Goal: Task Accomplishment & Management: Complete application form

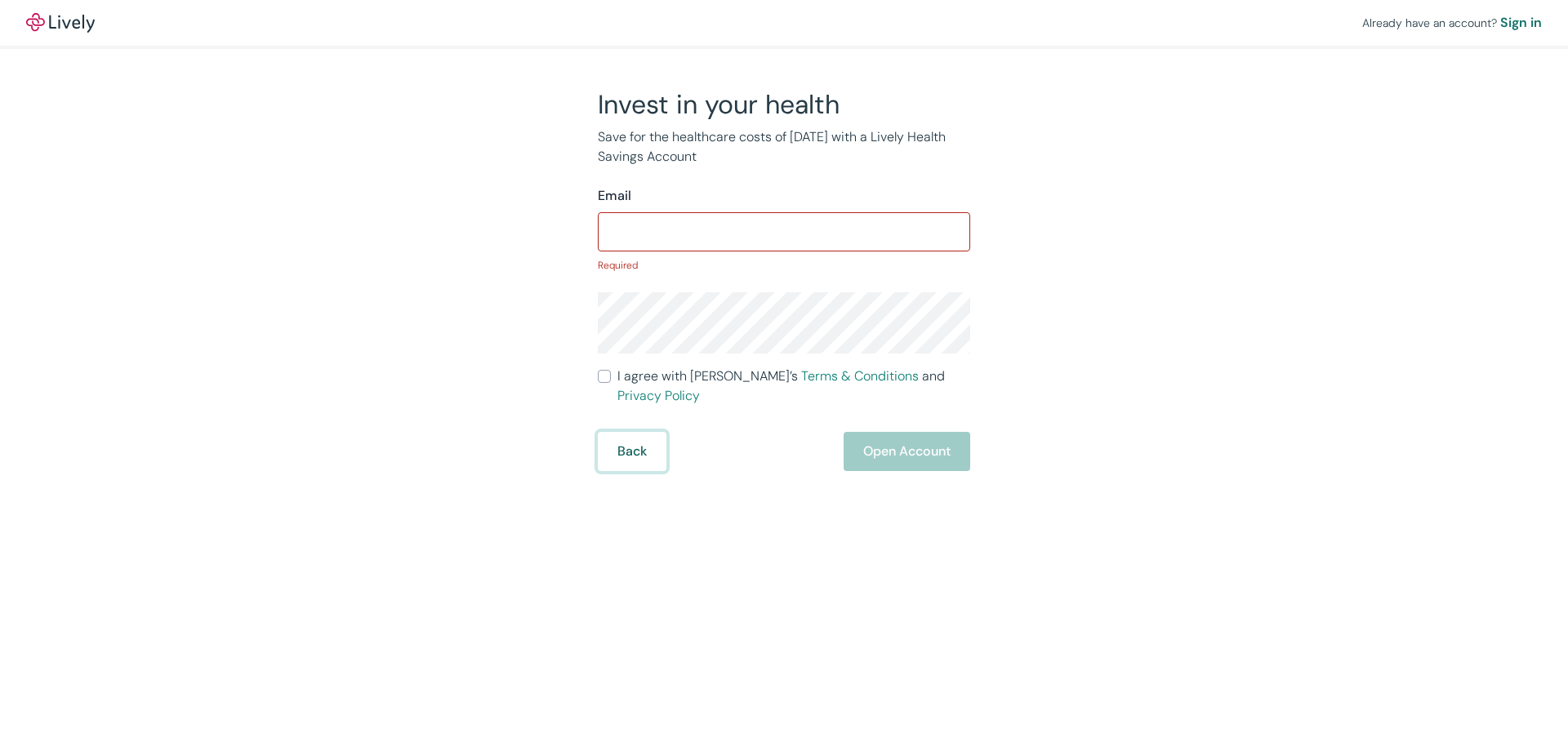
click at [624, 416] on form "Email ​ Required I agree with Lively’s Terms & Conditions and Privacy Policy Ba…" at bounding box center [784, 328] width 372 height 285
click at [637, 438] on button "Back" at bounding box center [631, 451] width 69 height 39
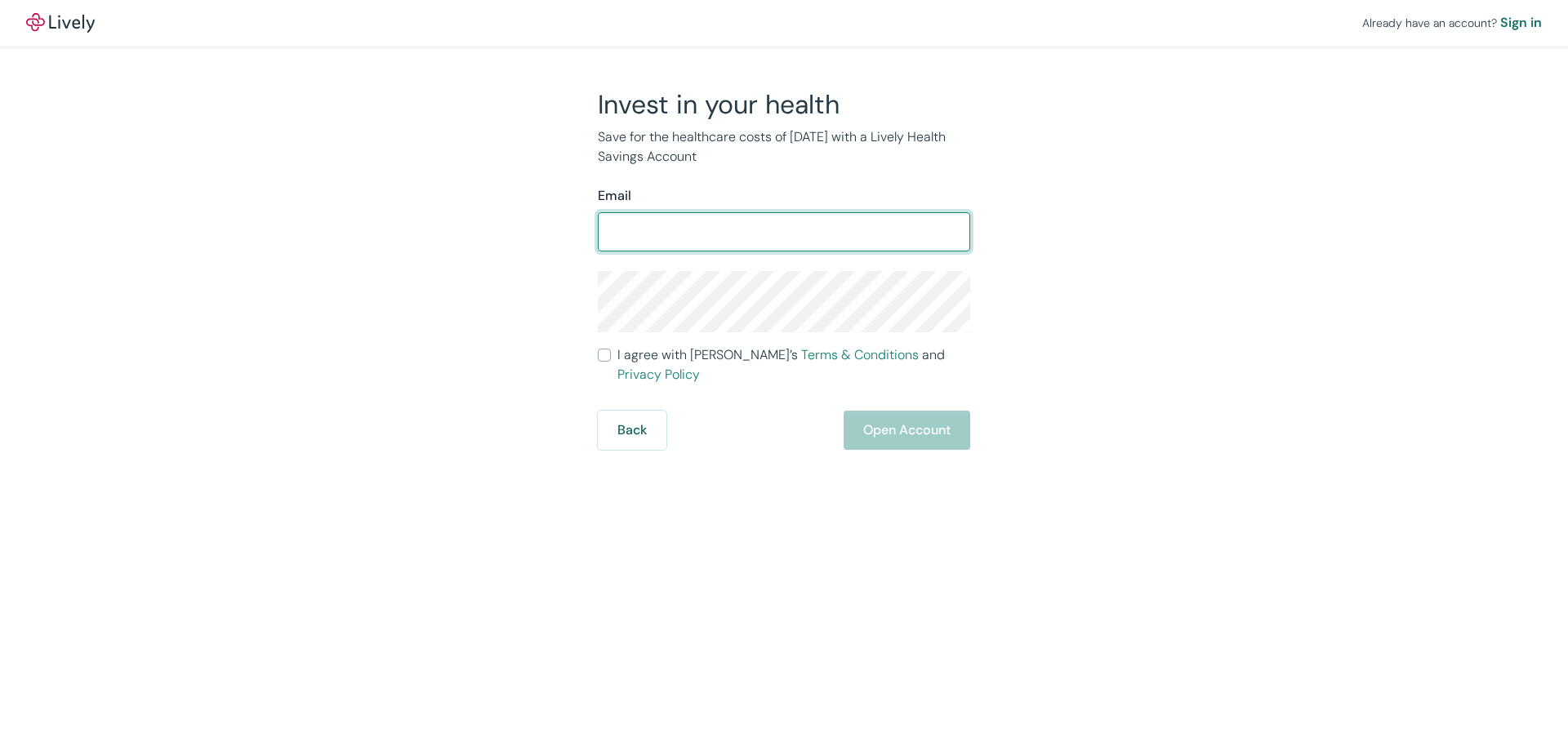
click at [683, 249] on div "​" at bounding box center [784, 232] width 372 height 39
click at [687, 246] on input "Email" at bounding box center [784, 232] width 372 height 32
type input "[EMAIL_ADDRESS][DOMAIN_NAME]"
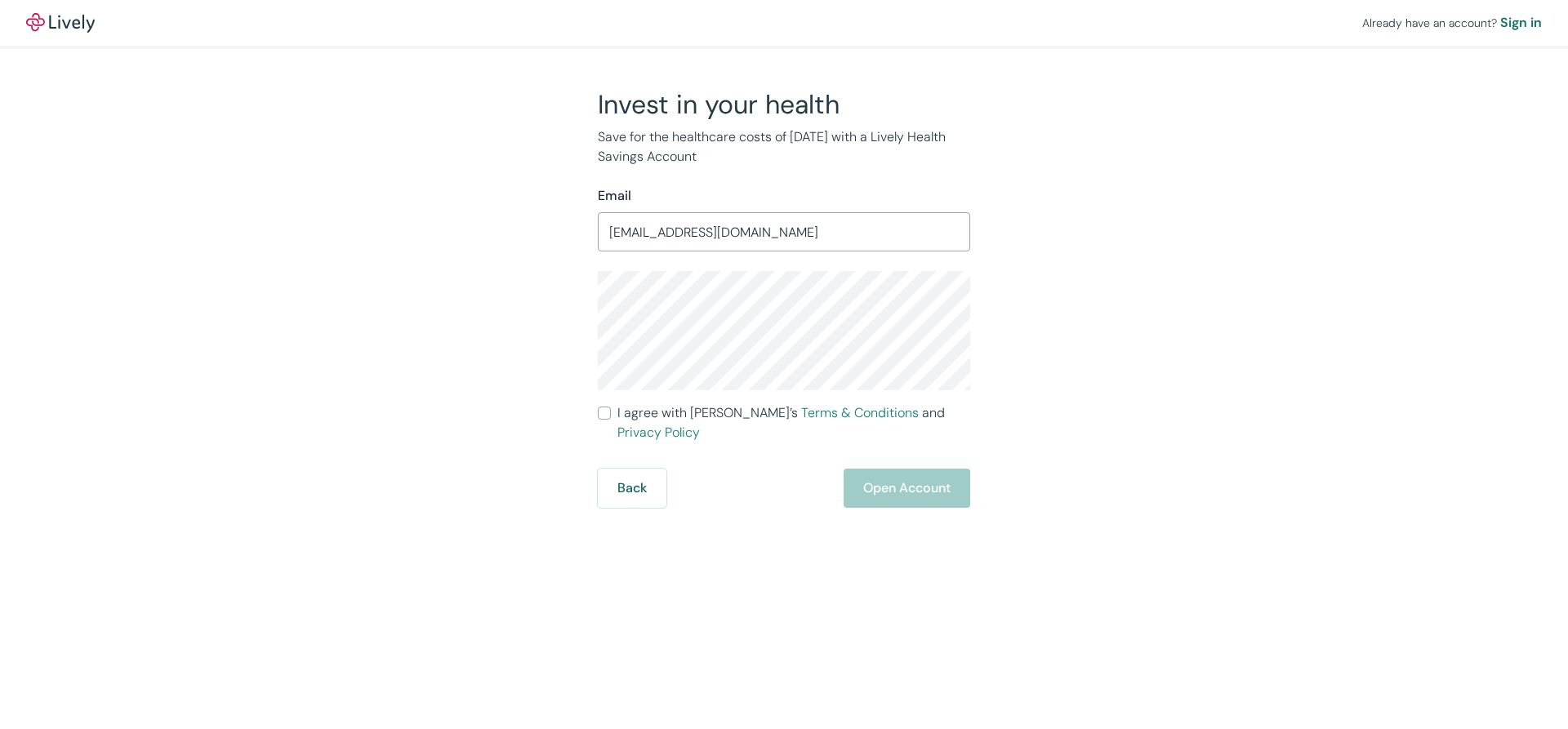
click at [607, 410] on input "I agree with Lively’s Terms & Conditions and Privacy Policy" at bounding box center [603, 413] width 13 height 13
checkbox input "true"
click at [899, 469] on button "Open Account" at bounding box center [907, 489] width 127 height 39
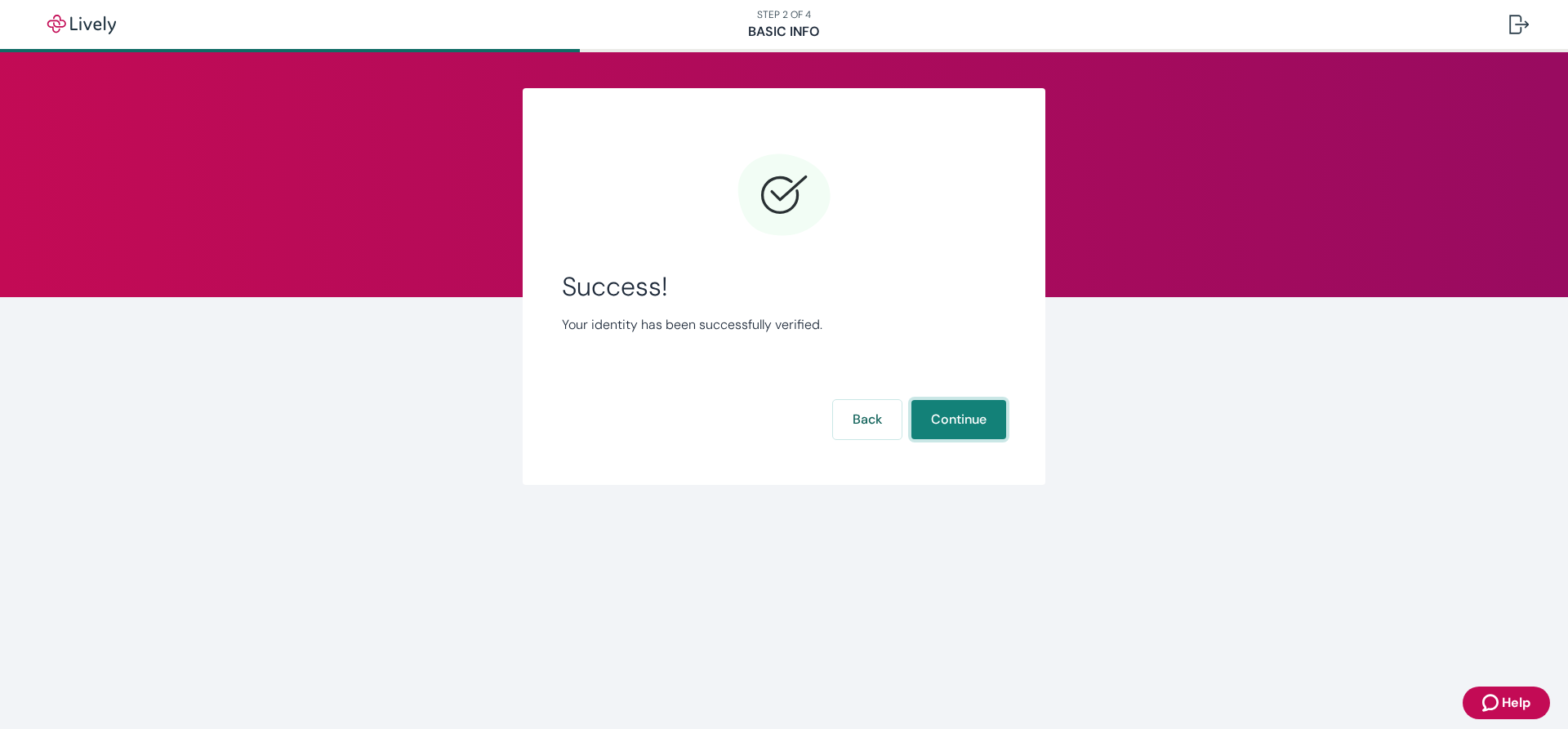
click at [976, 414] on button "Continue" at bounding box center [959, 420] width 94 height 39
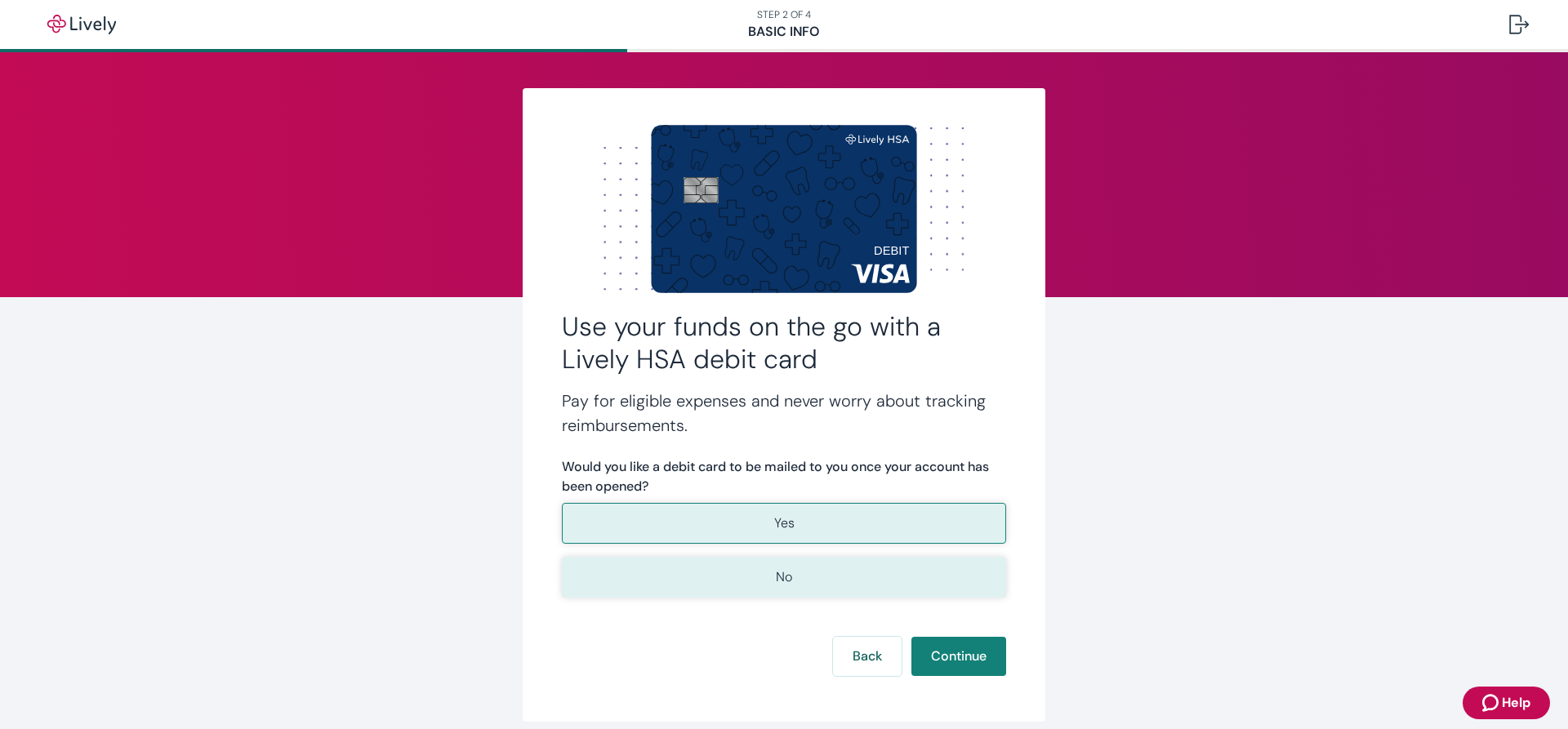
click at [747, 574] on button "No" at bounding box center [784, 577] width 444 height 41
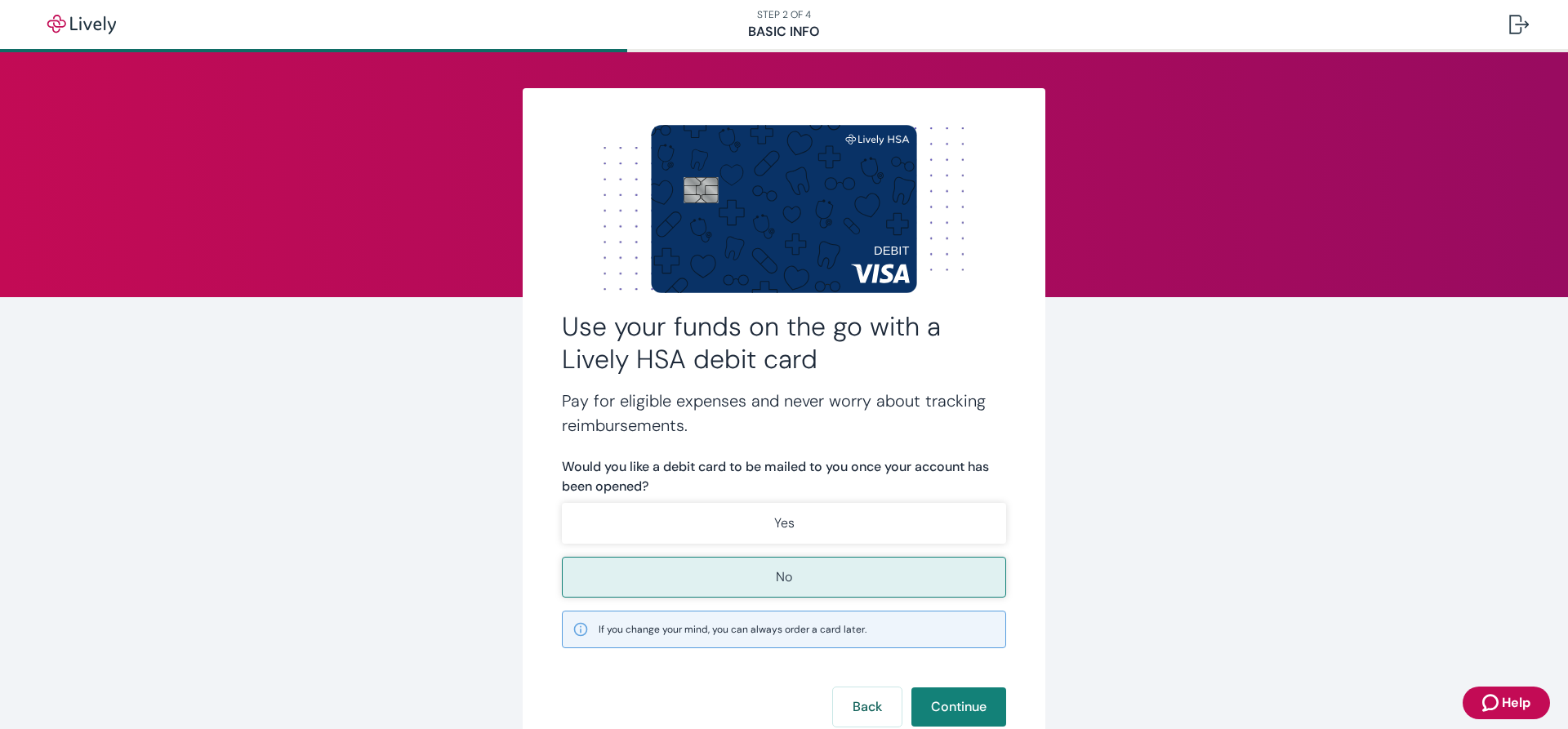
scroll to position [122, 0]
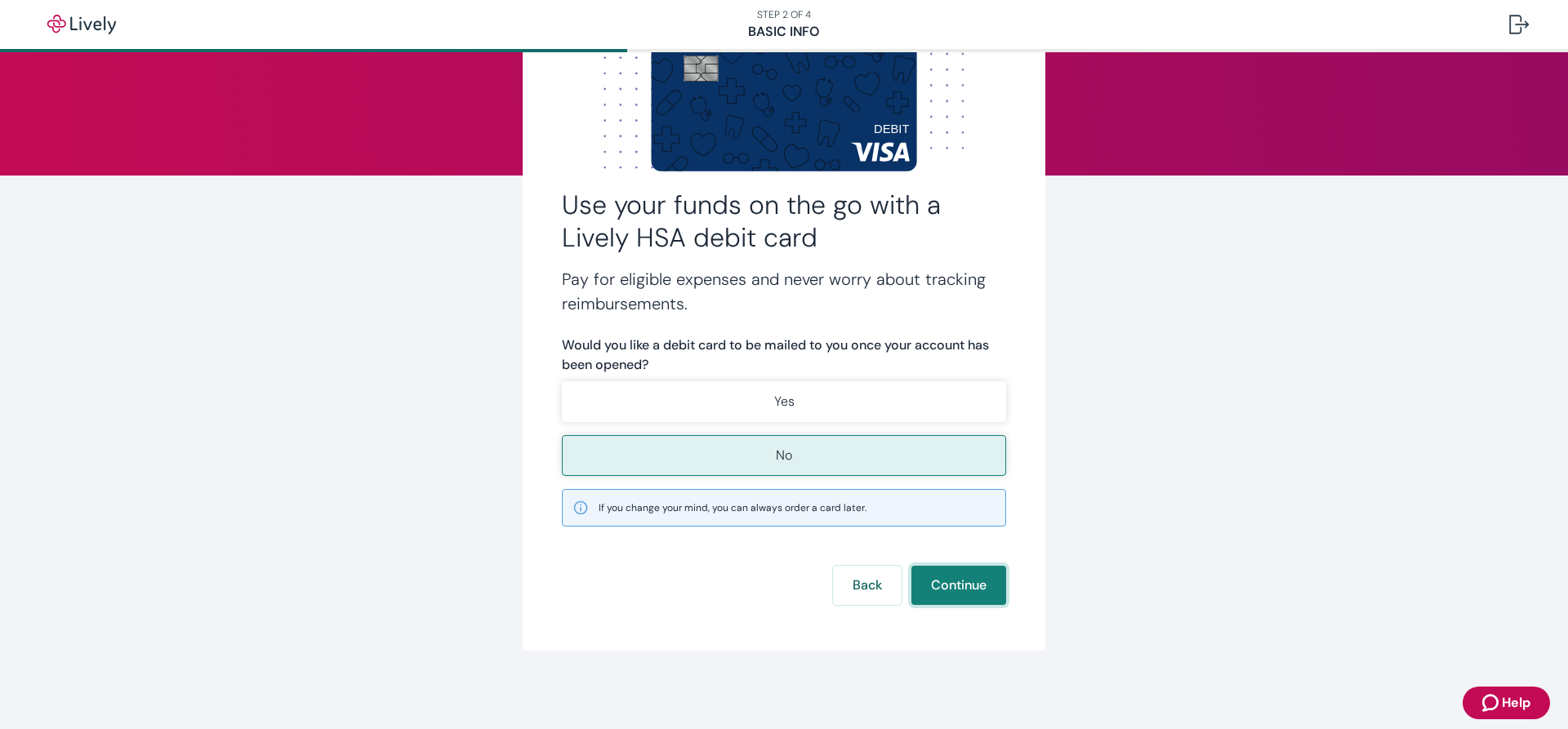
click at [953, 581] on button "Continue" at bounding box center [959, 585] width 94 height 39
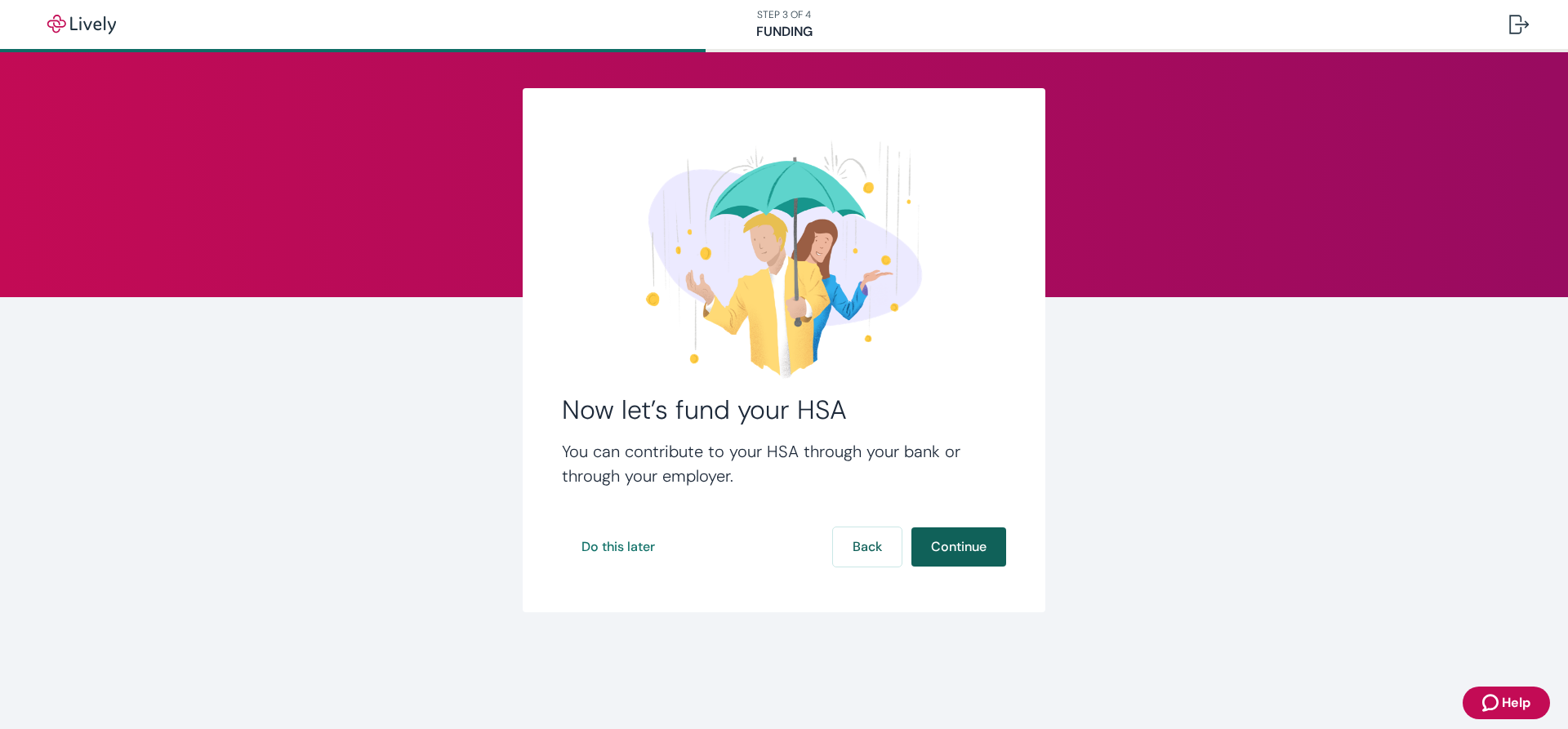
click at [969, 552] on button "Continue" at bounding box center [959, 547] width 94 height 39
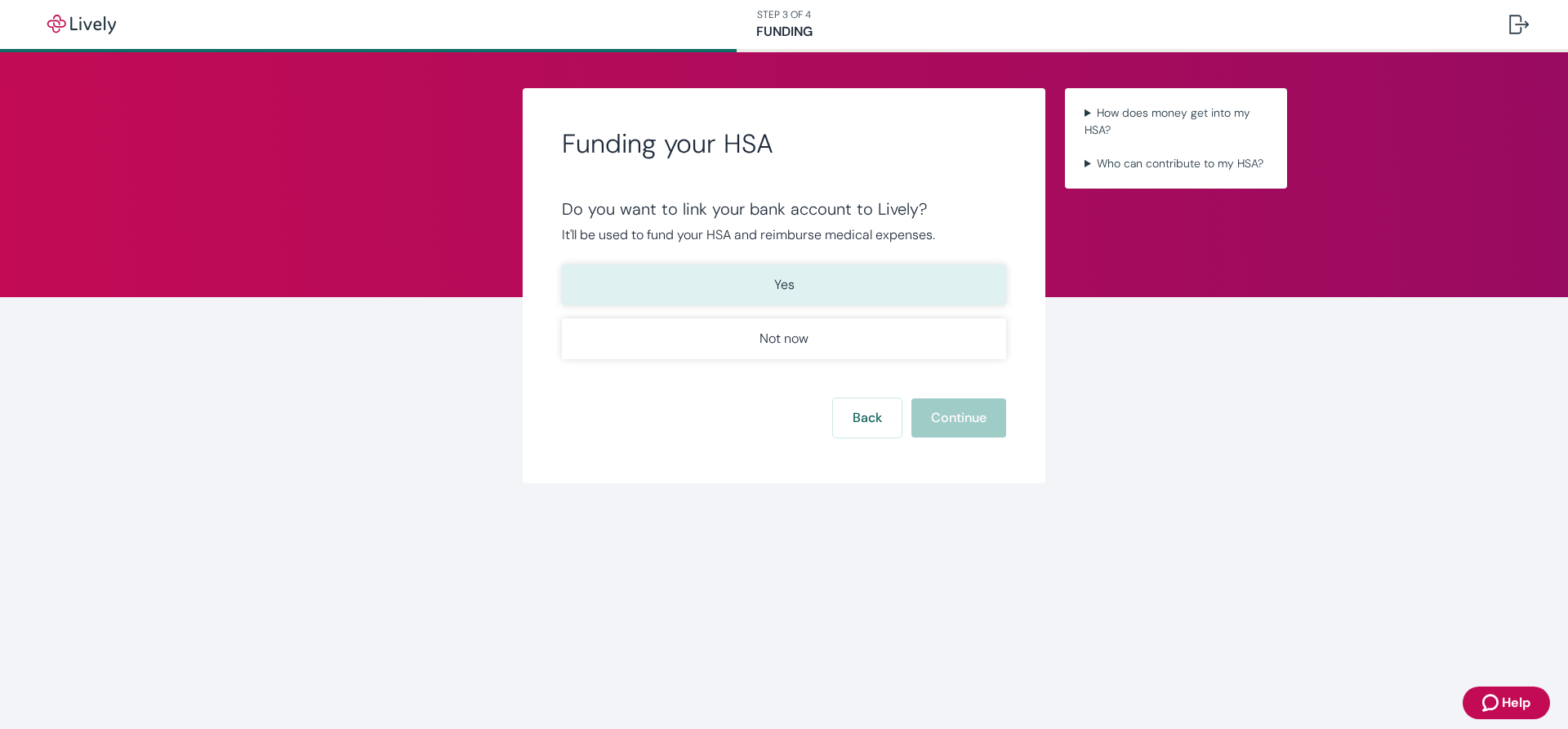
click at [911, 288] on button "Yes" at bounding box center [784, 285] width 444 height 41
click at [1001, 432] on button "Continue" at bounding box center [959, 418] width 94 height 39
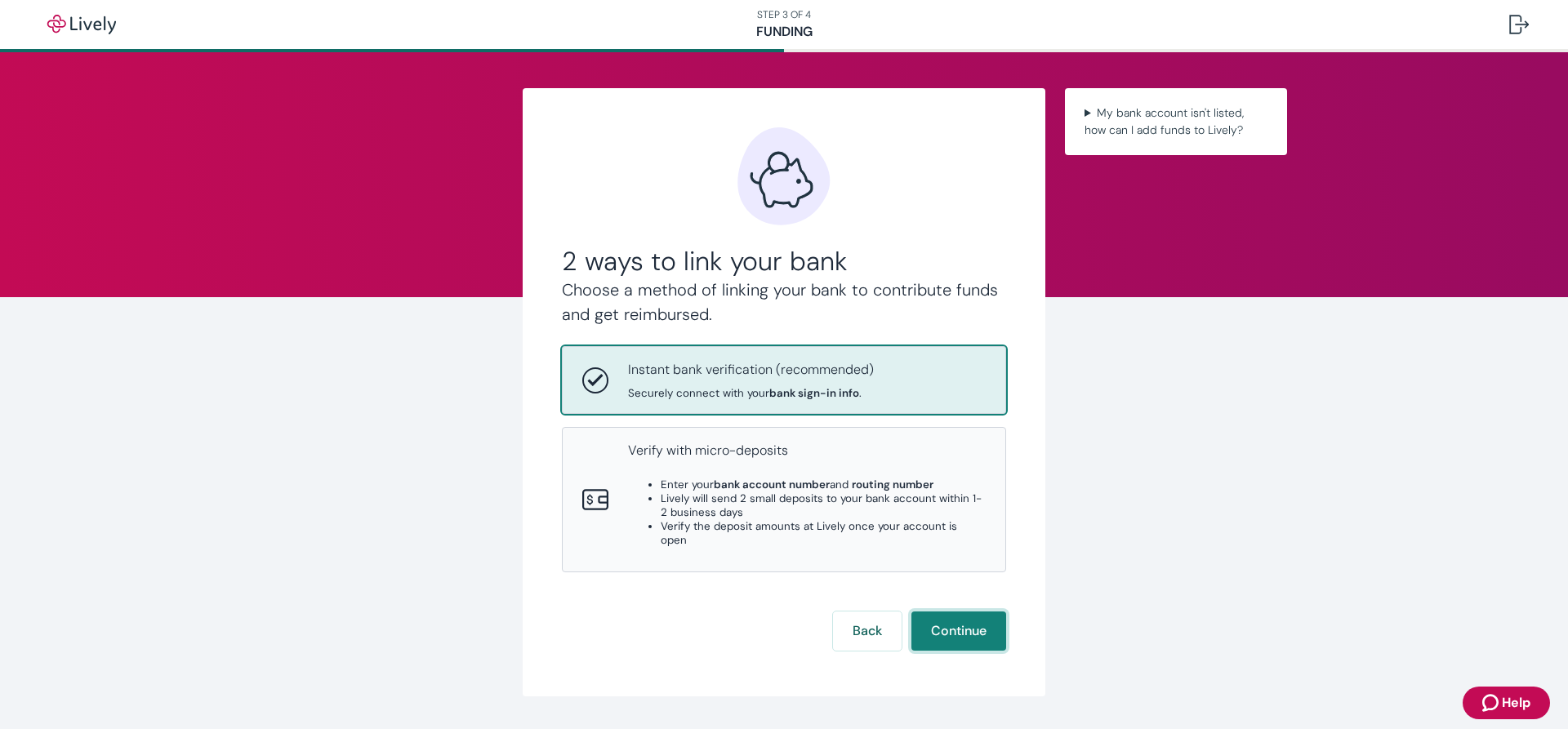
click at [965, 629] on button "Continue" at bounding box center [959, 631] width 94 height 39
click at [877, 614] on button "Back" at bounding box center [867, 631] width 69 height 39
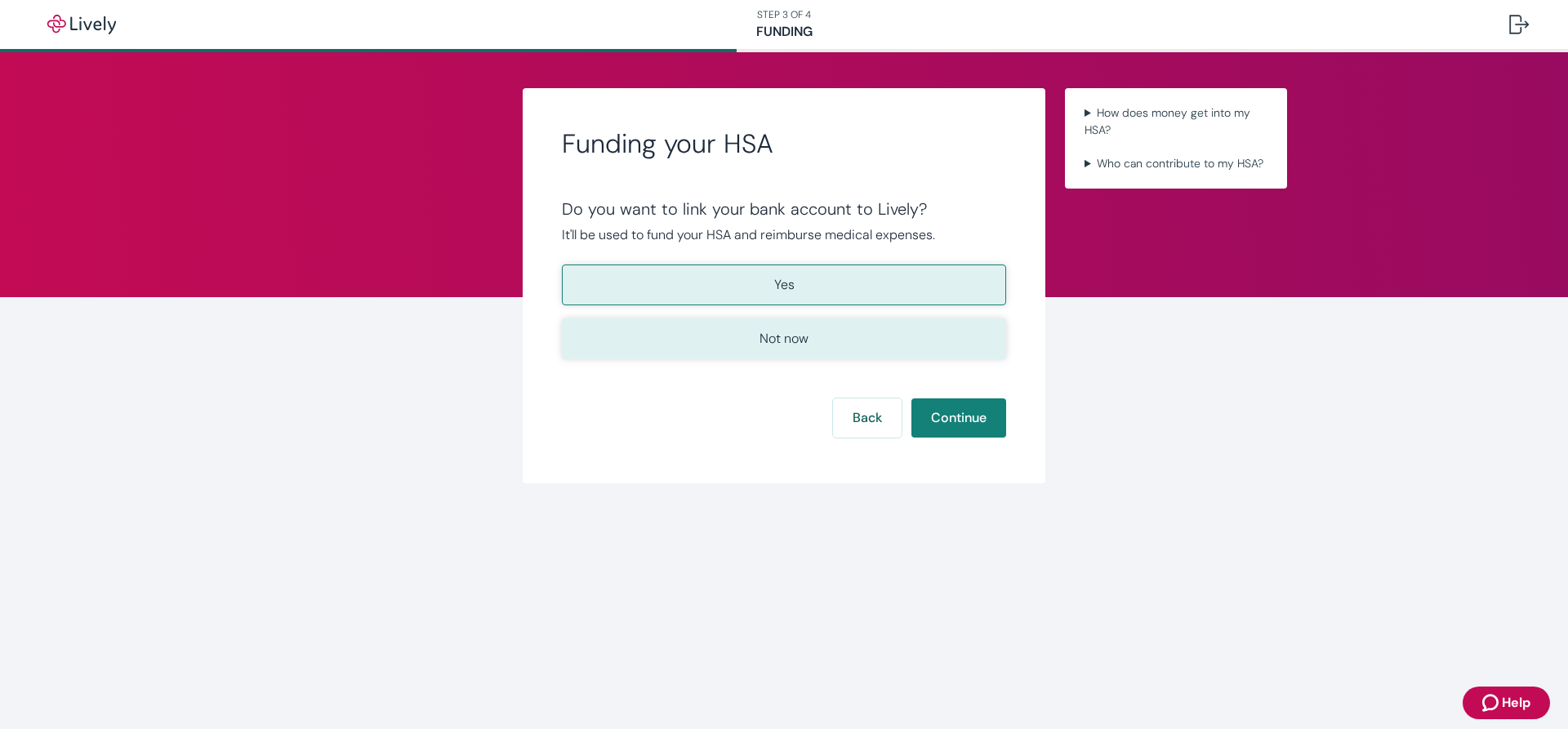
click at [648, 331] on button "Not now" at bounding box center [784, 339] width 444 height 41
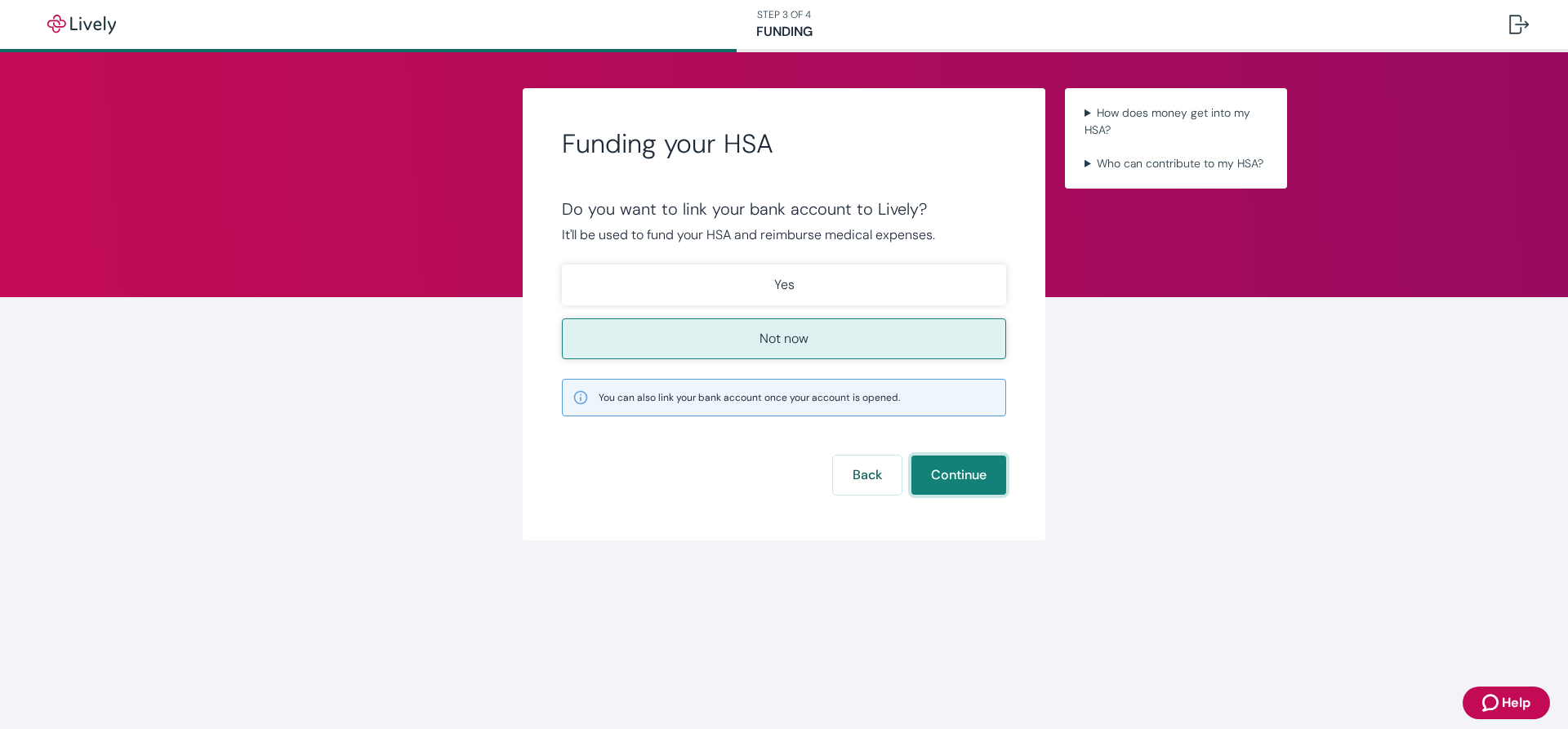
click at [940, 479] on button "Continue" at bounding box center [959, 475] width 94 height 39
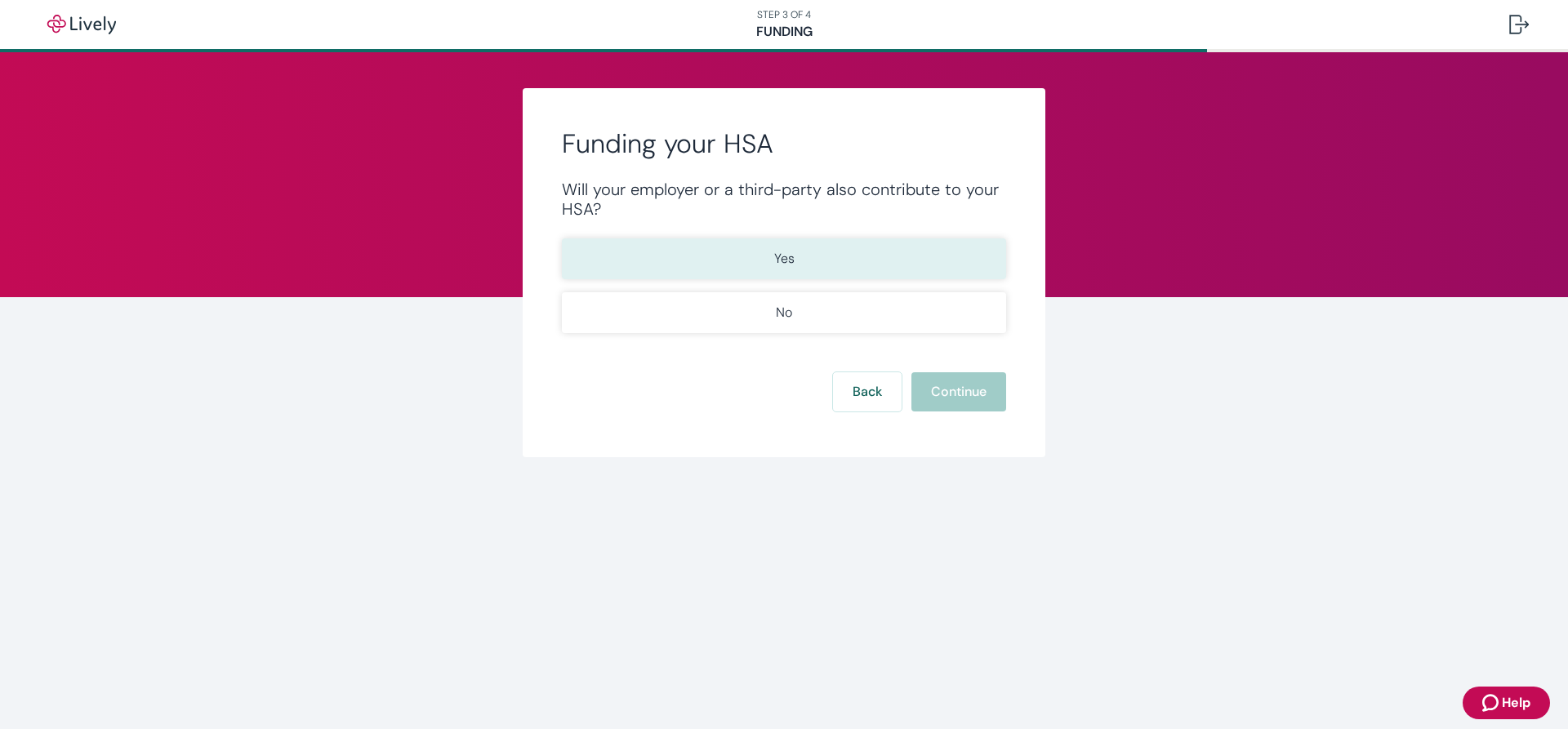
click at [729, 251] on button "Yes" at bounding box center [784, 259] width 444 height 41
click at [968, 394] on button "Continue" at bounding box center [959, 392] width 94 height 39
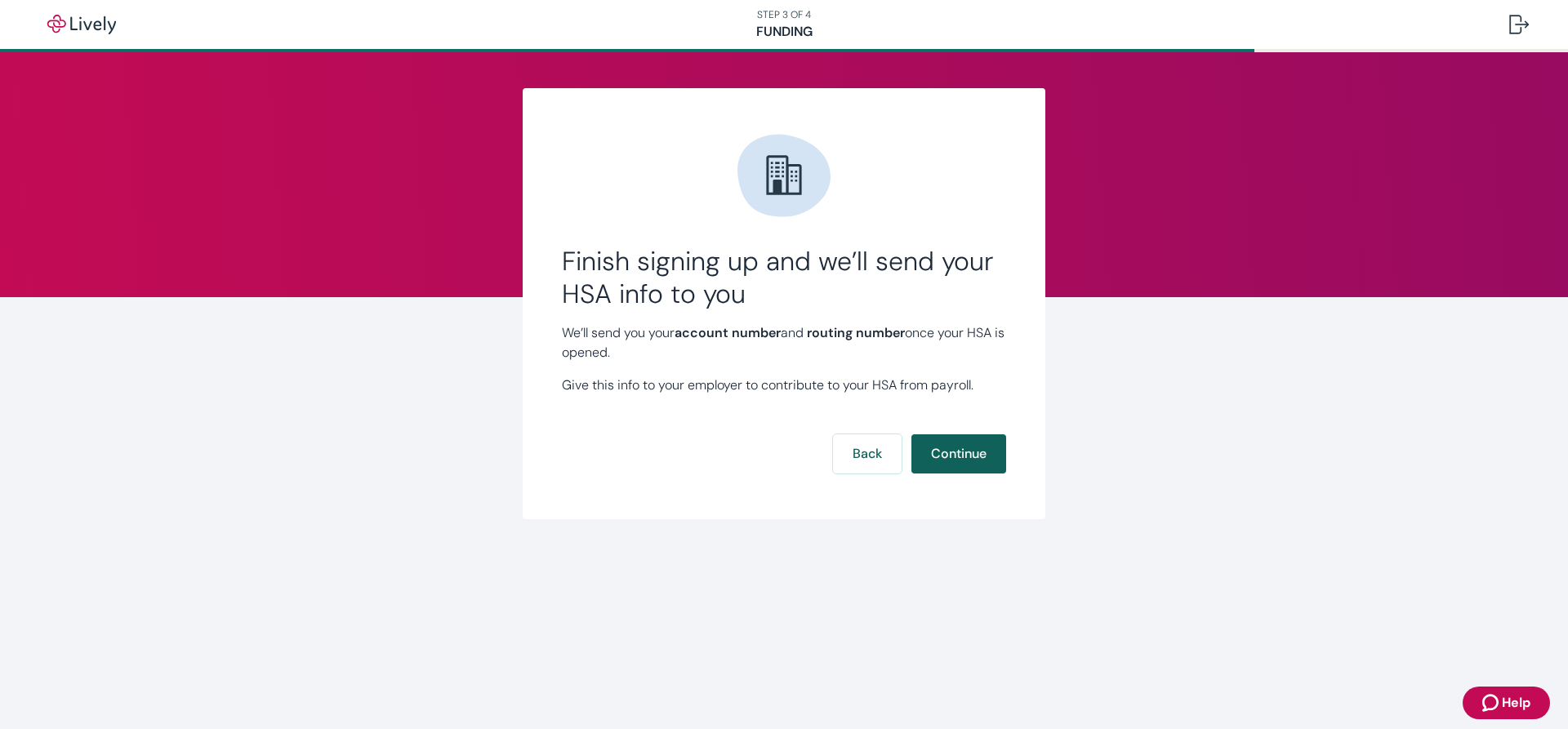
click at [962, 460] on button "Continue" at bounding box center [959, 454] width 94 height 39
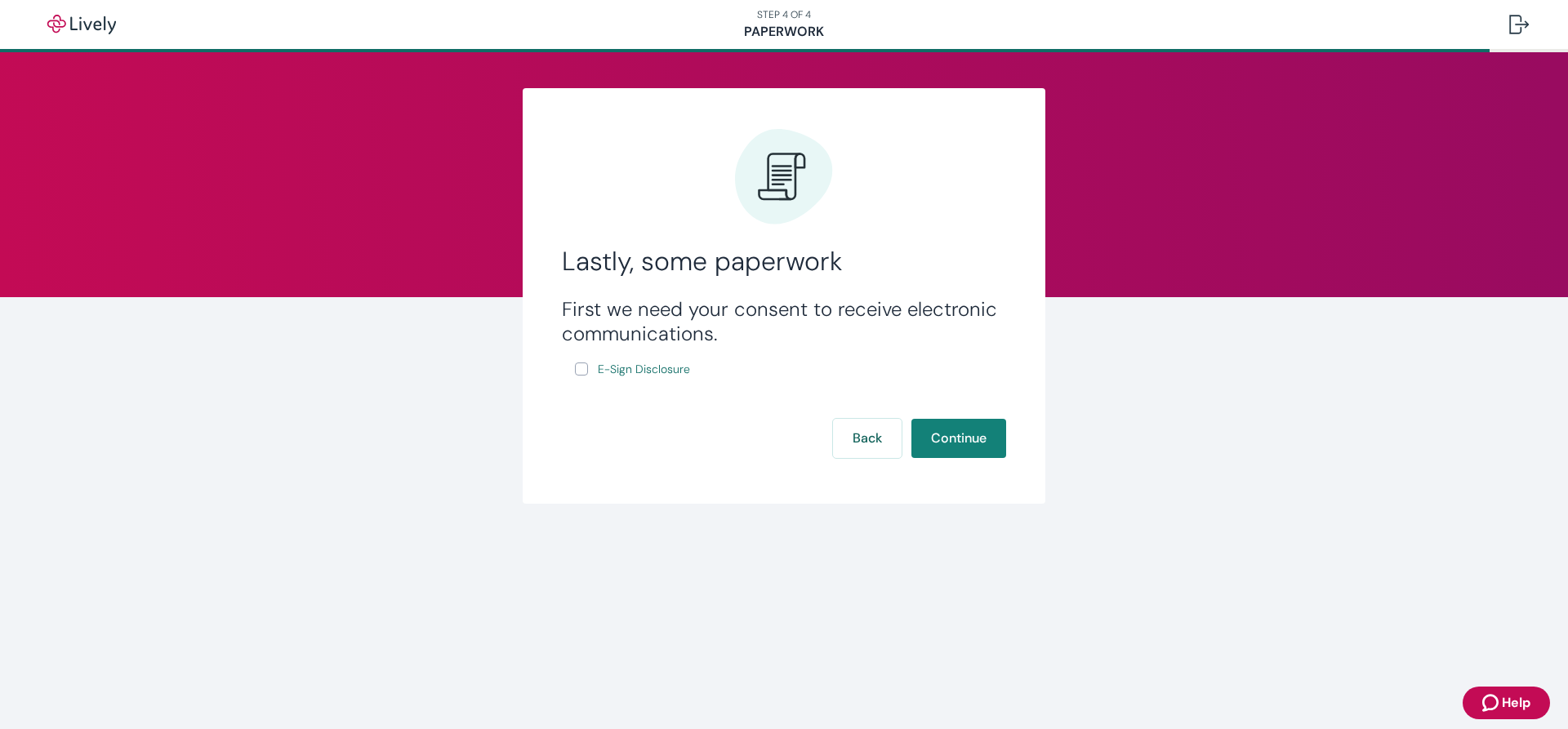
click at [578, 366] on input "E-Sign Disclosure" at bounding box center [581, 369] width 13 height 13
checkbox input "true"
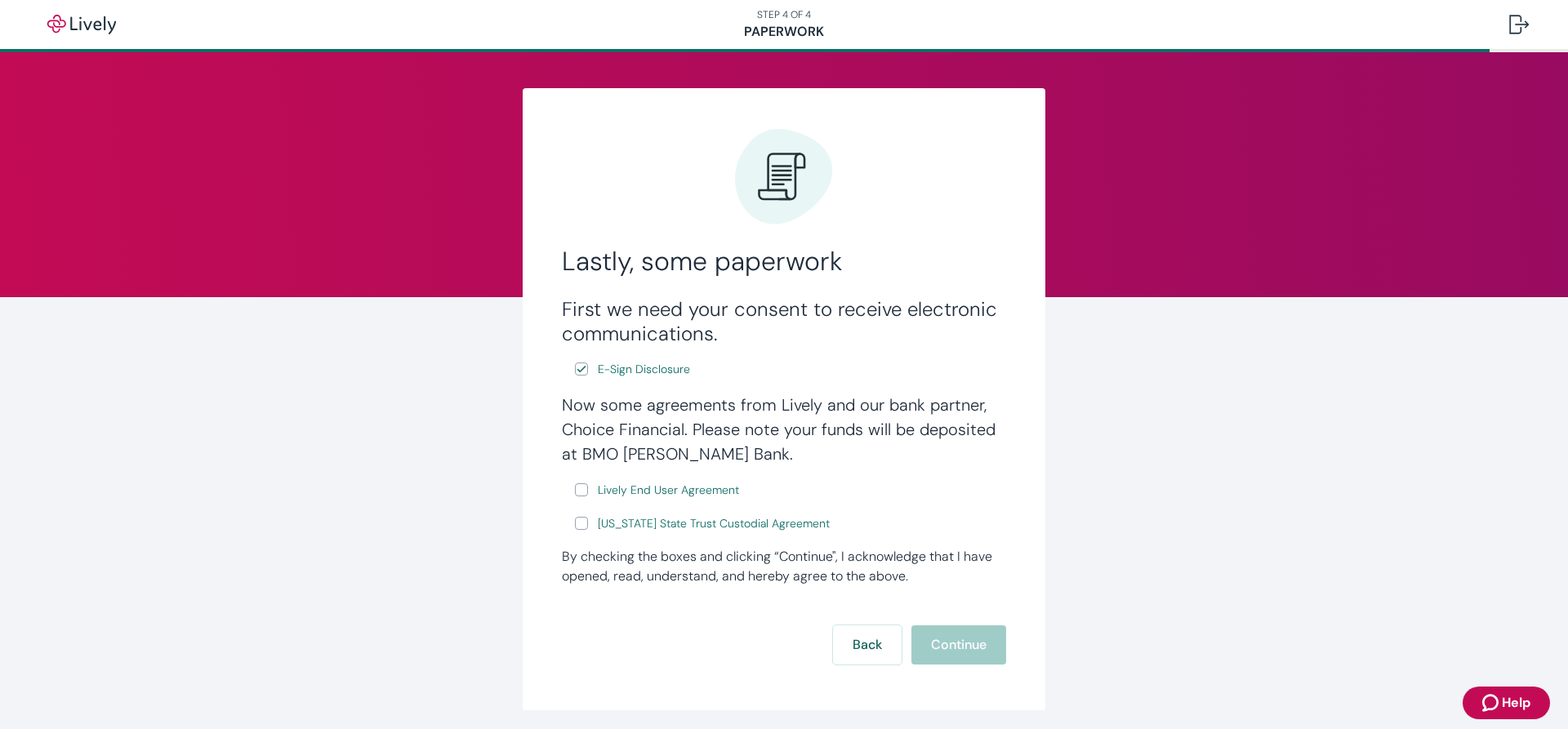
click at [575, 489] on input "Lively End User Agreement" at bounding box center [581, 489] width 13 height 13
checkbox input "true"
click at [575, 518] on input "Wyoming State Trust Custodial Agreement" at bounding box center [581, 523] width 13 height 13
checkbox input "true"
click at [957, 640] on button "Continue" at bounding box center [959, 645] width 94 height 39
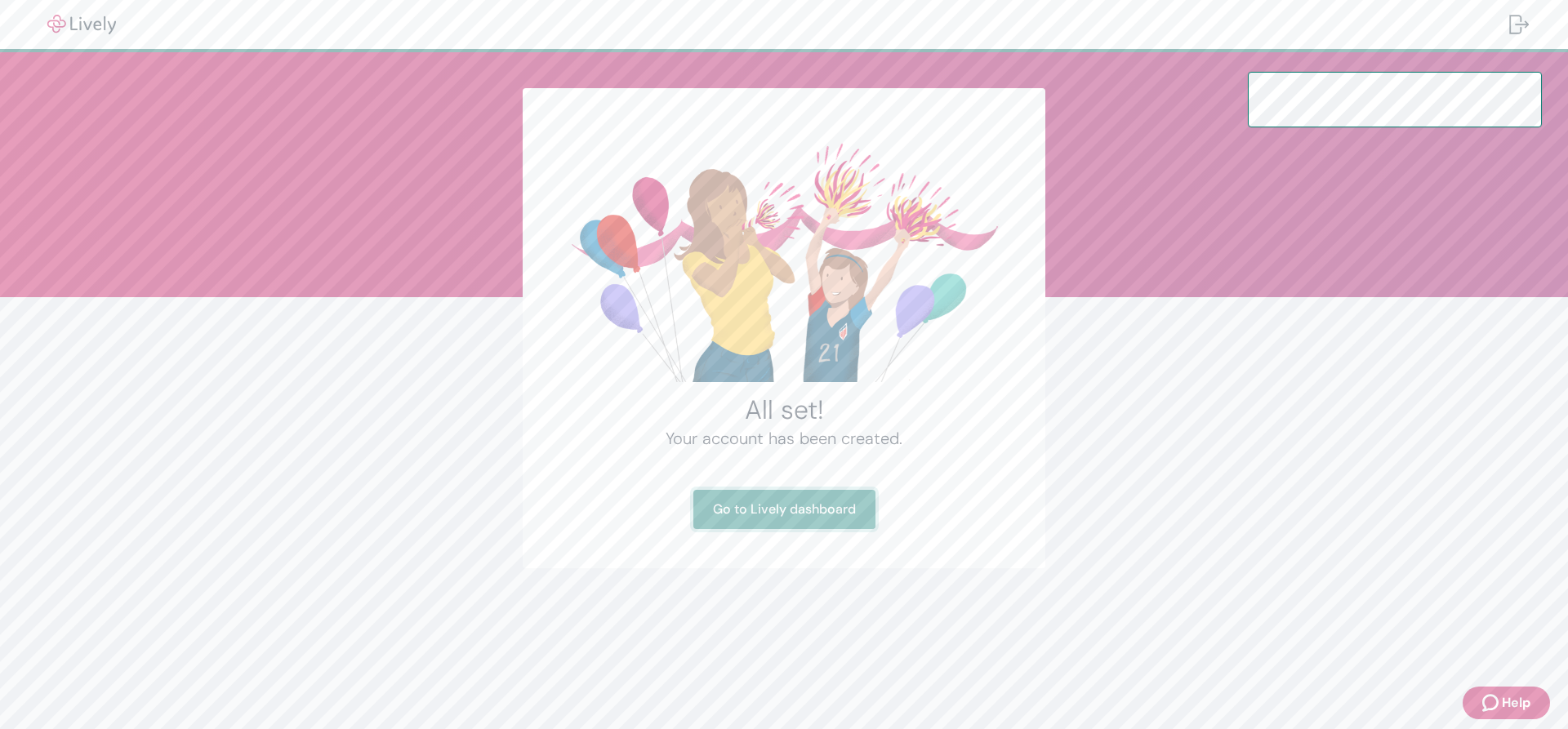
click at [827, 509] on link "Go to Lively dashboard" at bounding box center [784, 510] width 182 height 39
